Goal: Check status: Check status

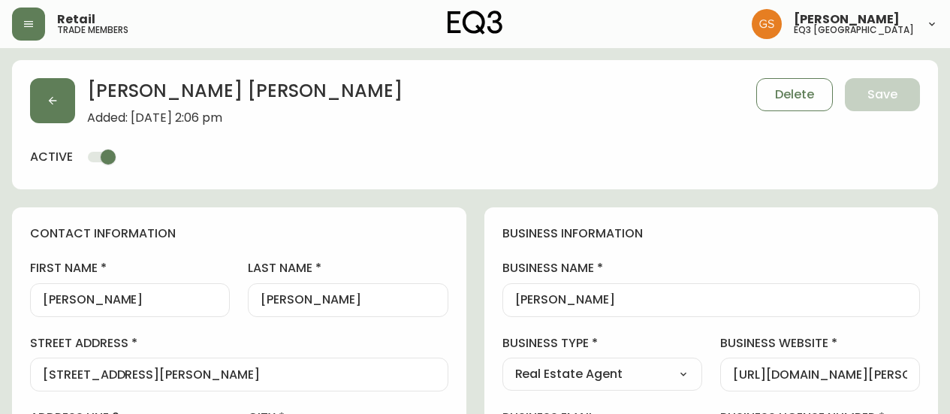
select select "ON"
select select "CA"
select select "CA_EN"
select select "Outreach from a Trade Rep"
select select "Real Estate Agent"
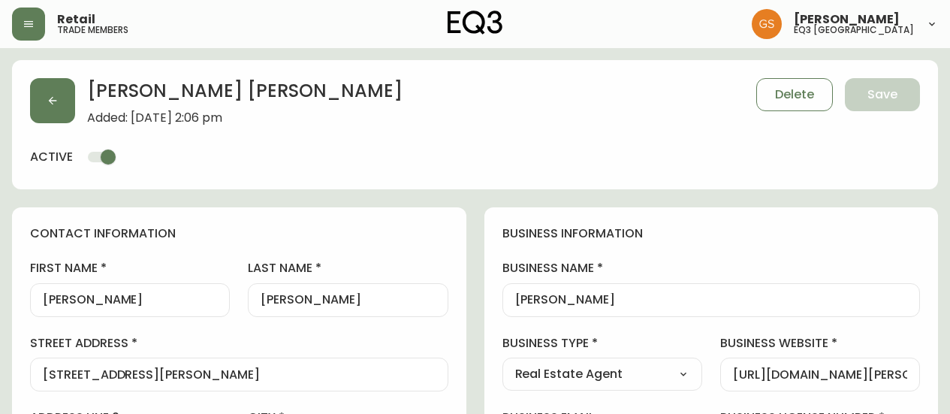
select select "cjw10z96q005b6gs00r6w7pwt"
select select "false"
click at [24, 19] on icon "button" at bounding box center [29, 24] width 12 height 12
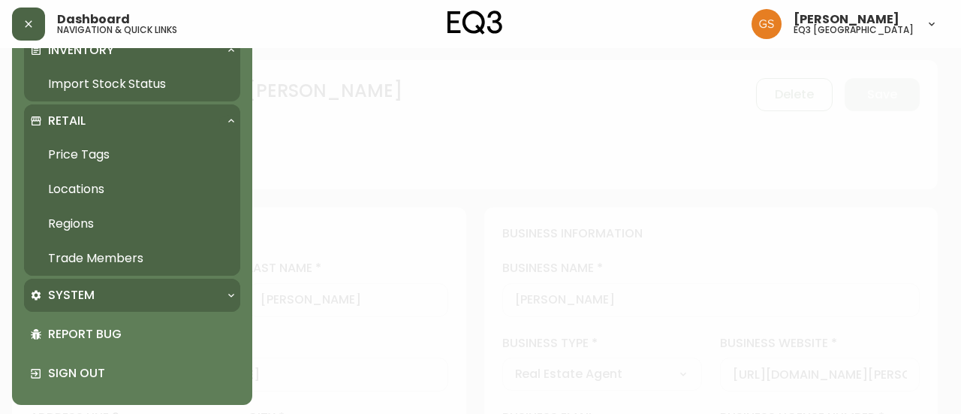
scroll to position [252, 0]
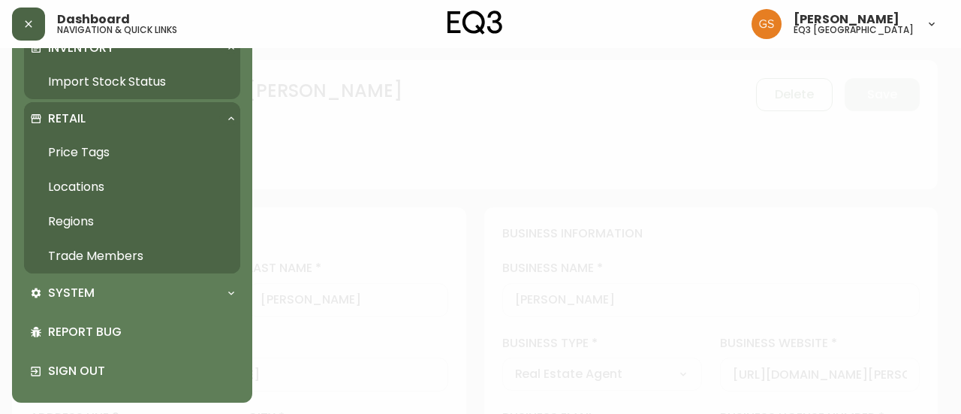
click at [120, 256] on link "Trade Members" at bounding box center [132, 256] width 216 height 35
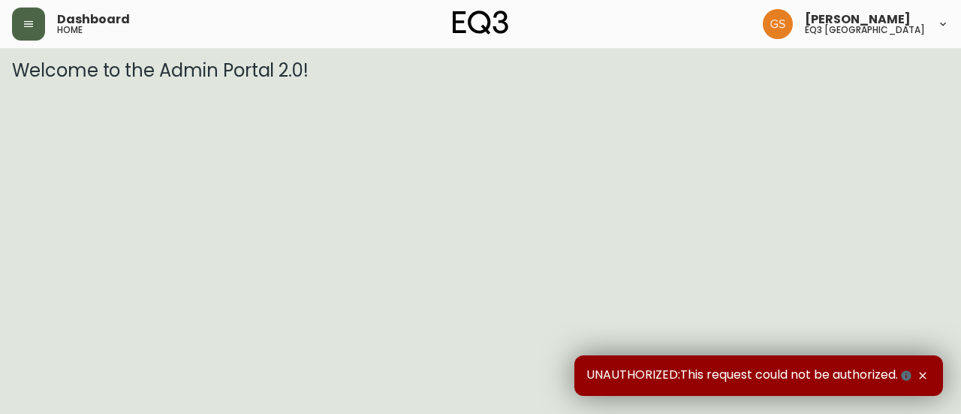
click at [36, 23] on button "button" at bounding box center [28, 24] width 33 height 33
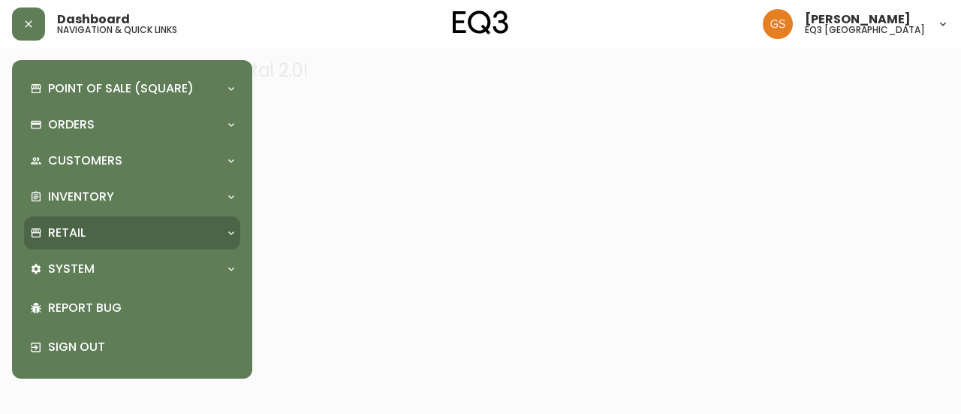
click at [105, 228] on div "Retail" at bounding box center [124, 232] width 189 height 17
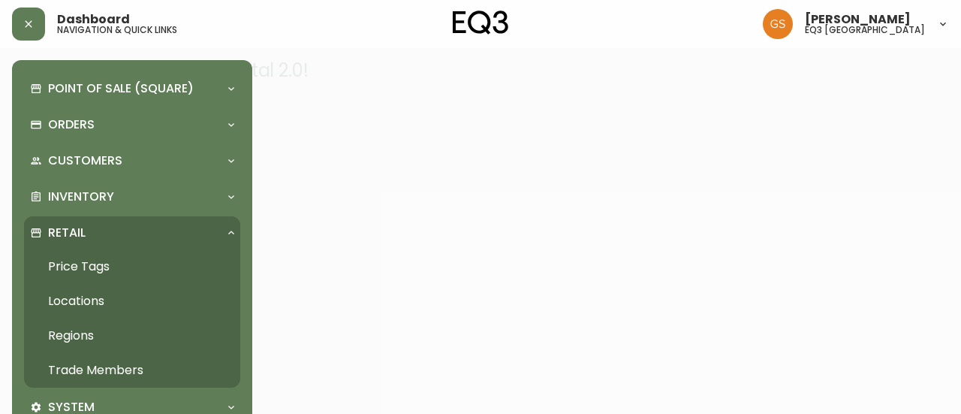
click at [95, 366] on link "Trade Members" at bounding box center [132, 370] width 216 height 35
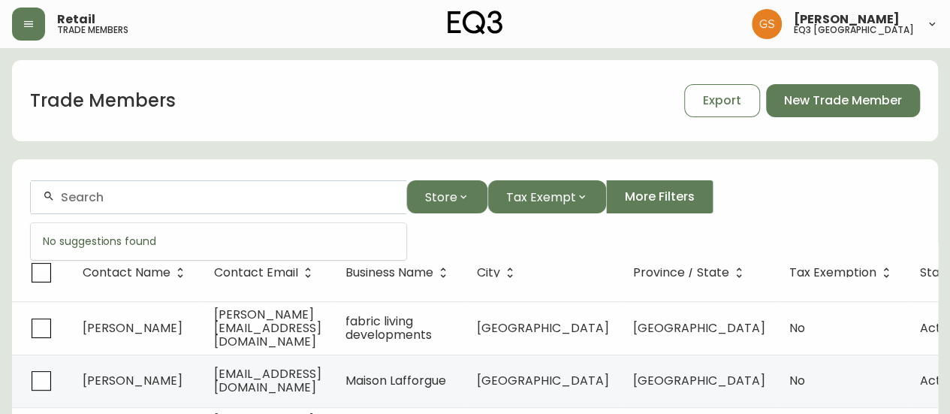
click at [284, 202] on input "text" at bounding box center [227, 197] width 333 height 14
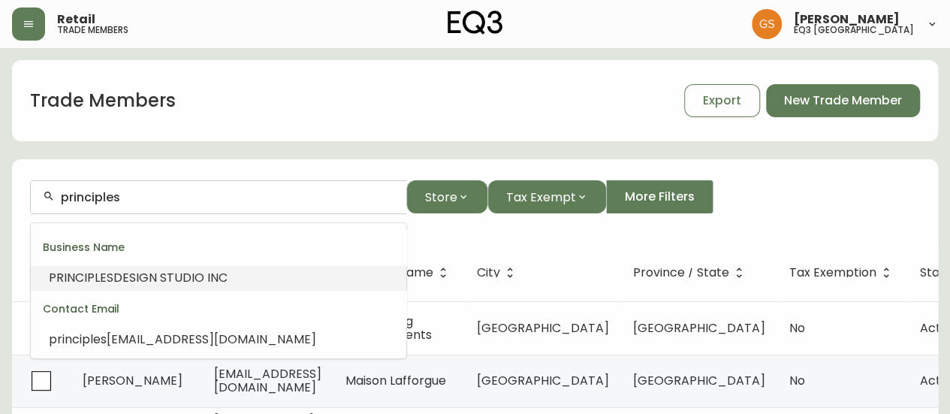
click at [243, 279] on li "PRINCIPLES DESIGN STUDIO INC" at bounding box center [218, 278] width 375 height 26
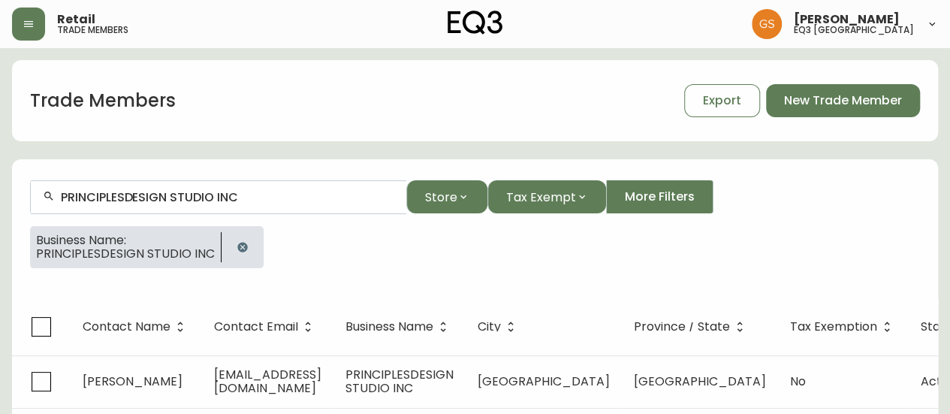
scroll to position [38, 0]
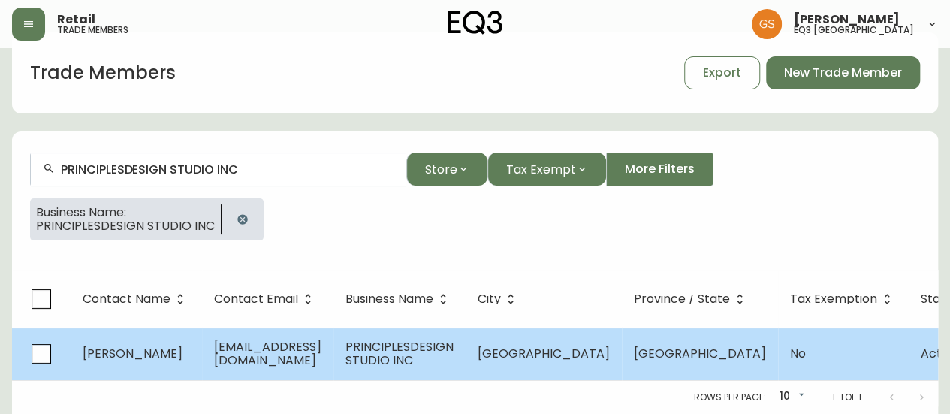
type input "PRINCIPLESDESIGN STUDIO INC"
click at [315, 345] on span "principlesdesigninc@gmail.com" at bounding box center [267, 353] width 107 height 31
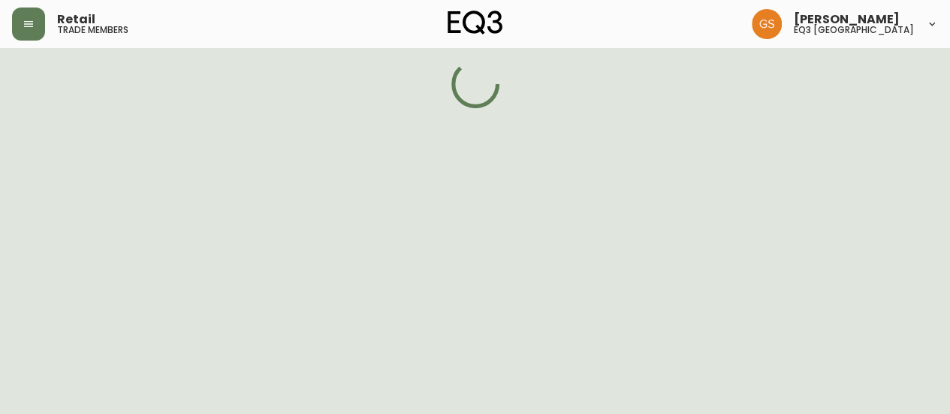
select select "ON"
select select "CA"
select select "CA_EN"
select select "Outreach from a Trade Rep"
select select "Interior Designer"
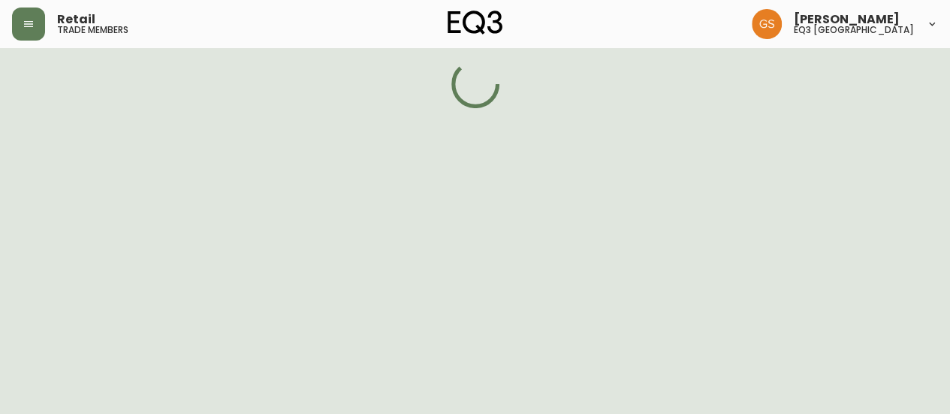
select select "false"
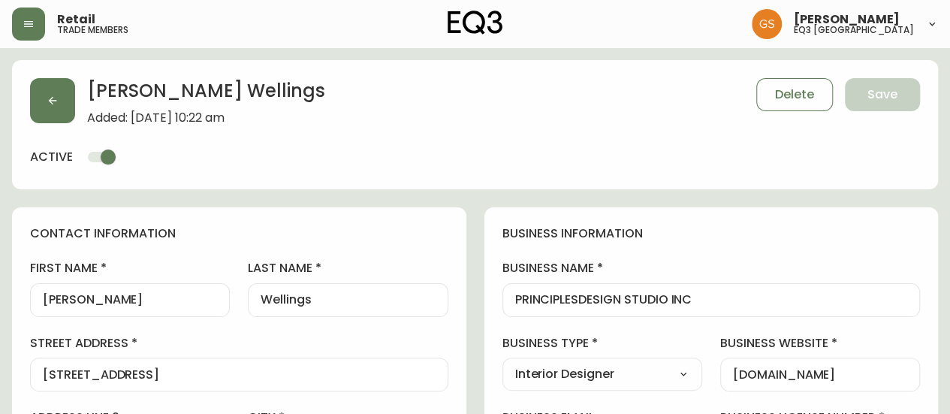
type input "EQ3 [GEOGRAPHIC_DATA]"
select select "cjw10z96q005b6gs00r6w7pwt"
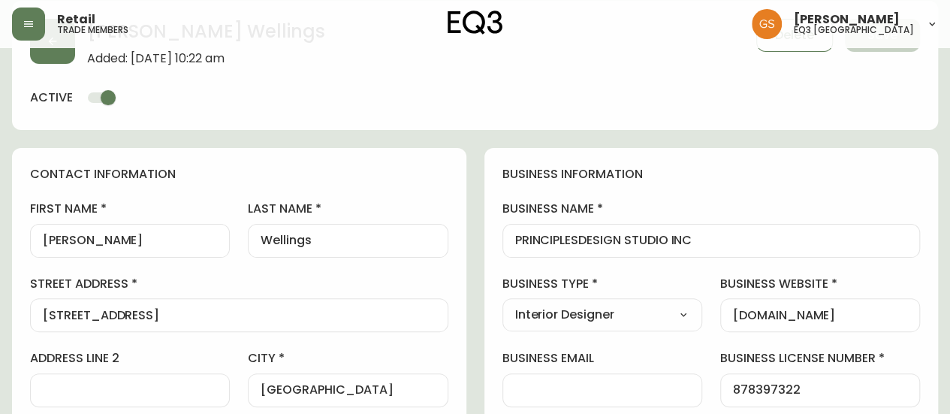
scroll to position [150, 0]
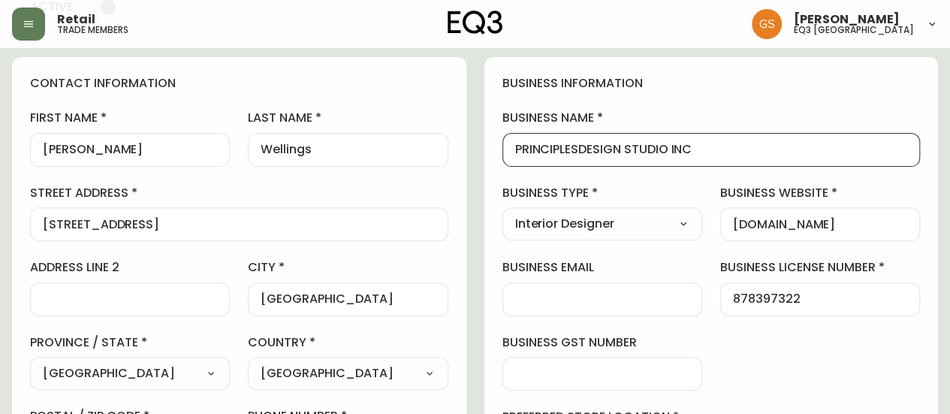
drag, startPoint x: 622, startPoint y: 146, endPoint x: 512, endPoint y: 148, distance: 109.6
click at [512, 148] on div "PRINCIPLESDESIGN STUDIO INC" at bounding box center [711, 150] width 418 height 34
click at [164, 226] on input "1204 YORK ST" at bounding box center [239, 224] width 393 height 14
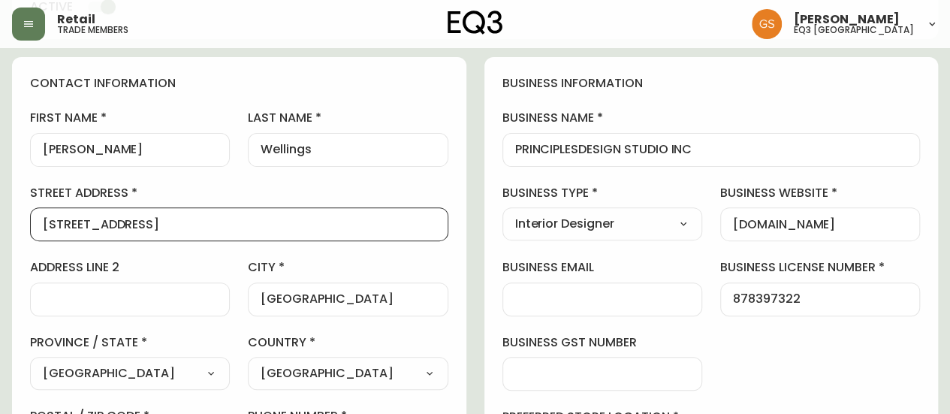
drag, startPoint x: 92, startPoint y: 224, endPoint x: 32, endPoint y: 224, distance: 60.8
click at [32, 224] on div "1204 YORK ST" at bounding box center [239, 224] width 418 height 34
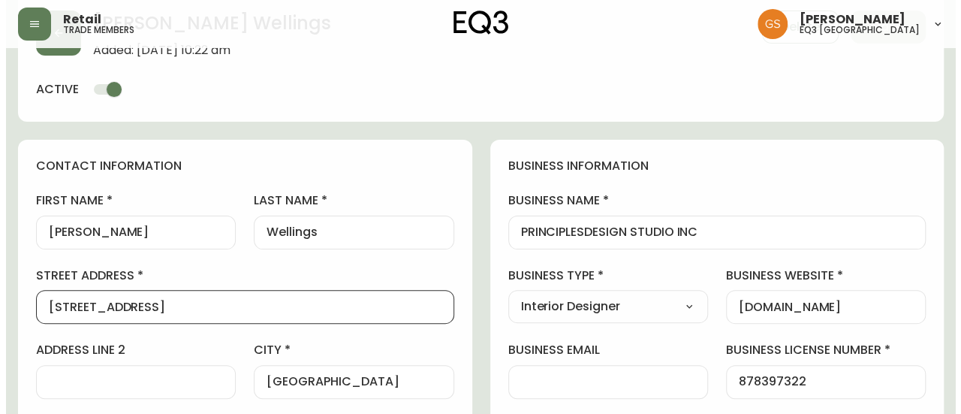
scroll to position [0, 0]
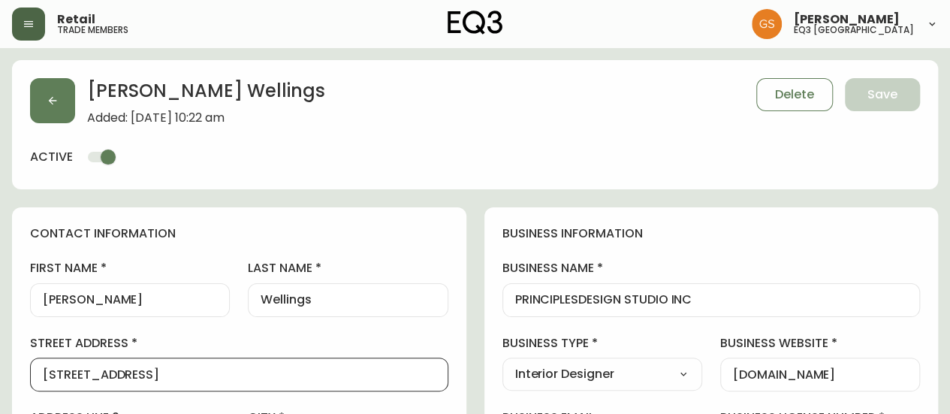
click at [35, 23] on button "button" at bounding box center [28, 24] width 33 height 33
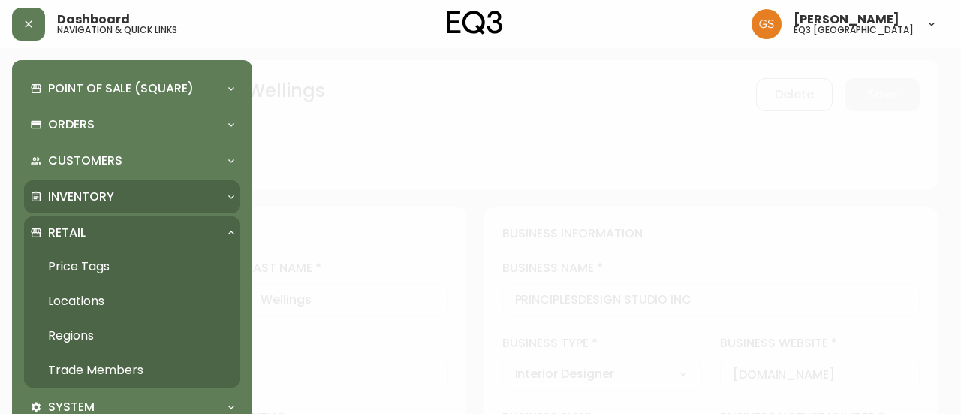
click at [121, 198] on div "Inventory" at bounding box center [124, 196] width 189 height 17
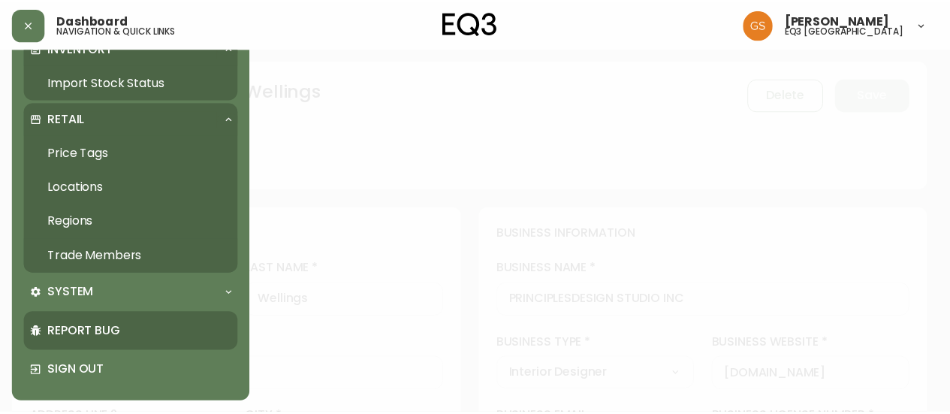
scroll to position [74, 0]
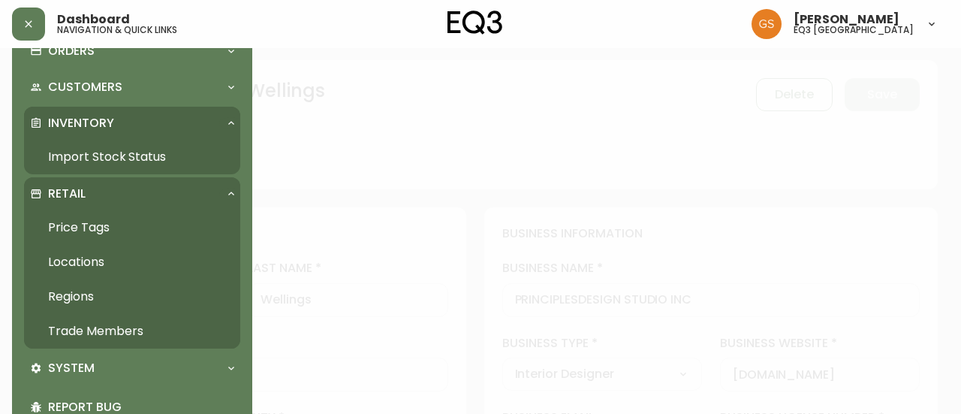
click at [146, 157] on link "Import Stock Status" at bounding box center [132, 157] width 216 height 35
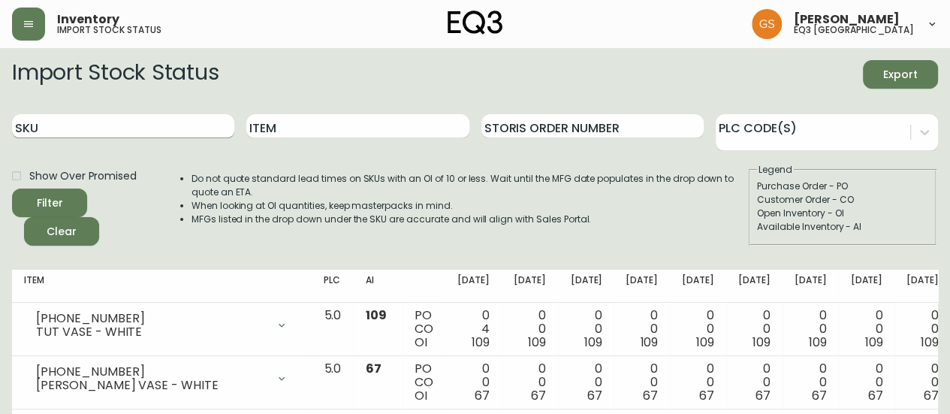
click at [150, 127] on input "SKU" at bounding box center [123, 126] width 222 height 24
paste input "3020-840-13"
type input "3020-840-13"
click at [140, 126] on input "3020-840-13" at bounding box center [123, 126] width 222 height 24
click at [12, 188] on button "Filter" at bounding box center [49, 202] width 75 height 29
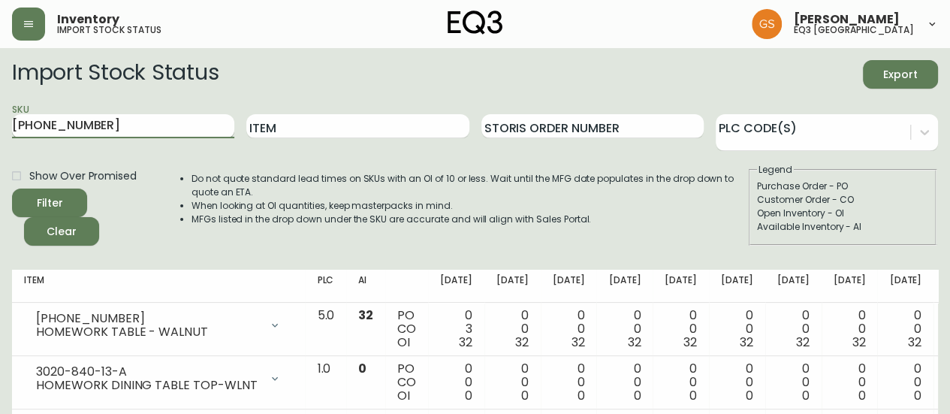
drag, startPoint x: 57, startPoint y: 131, endPoint x: 13, endPoint y: 131, distance: 44.3
click at [13, 133] on input "3020-840-13" at bounding box center [123, 126] width 222 height 24
paste input "3020-652-13"
click at [107, 125] on input "3020-652-13" at bounding box center [123, 126] width 222 height 24
type input "3020-652-13"
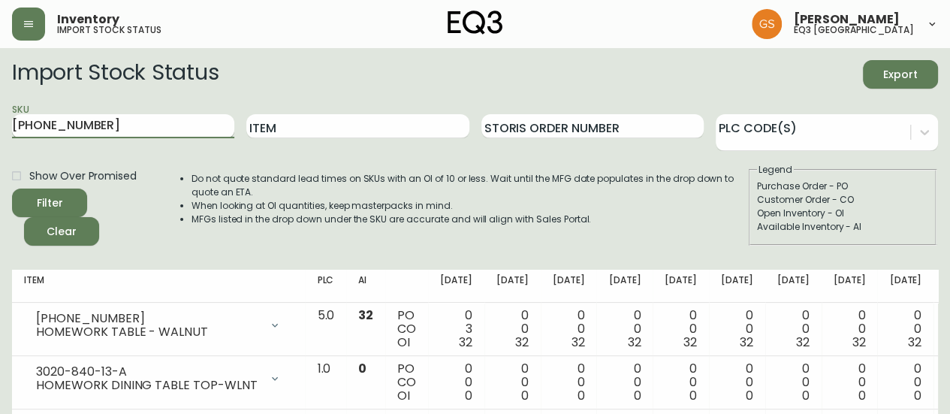
click at [12, 188] on button "Filter" at bounding box center [49, 202] width 75 height 29
